Goal: Go to known website: Access a specific website the user already knows

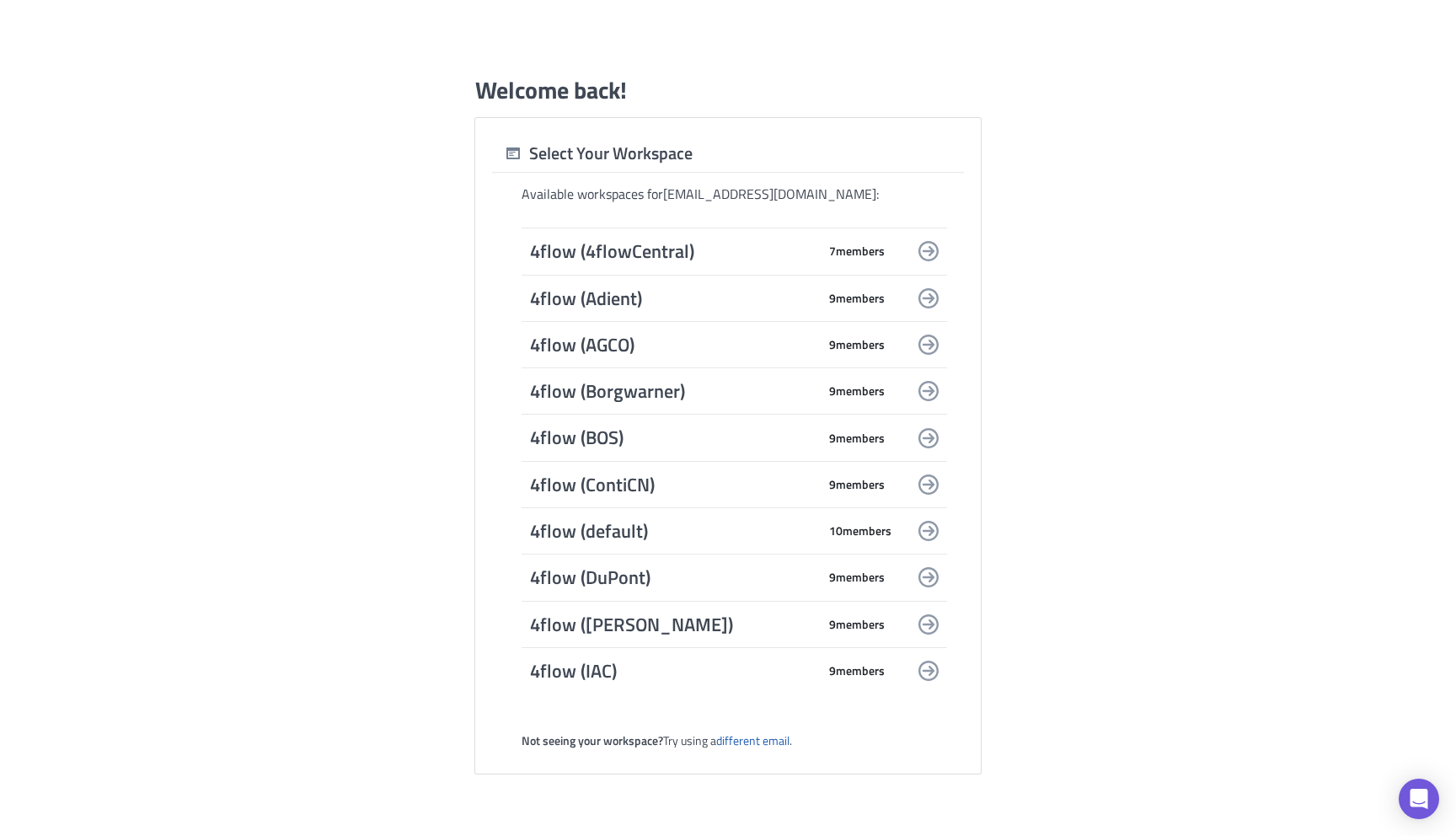
click at [712, 346] on span "4flow (AGCO)" at bounding box center [674, 345] width 287 height 24
